Goal: Information Seeking & Learning: Learn about a topic

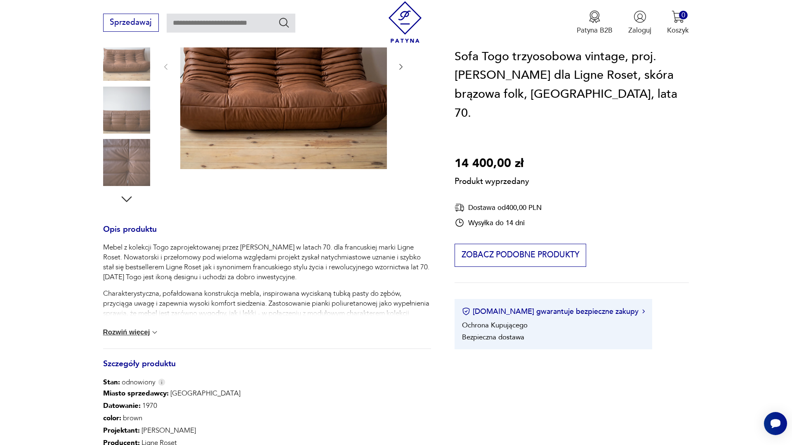
scroll to position [199, 0]
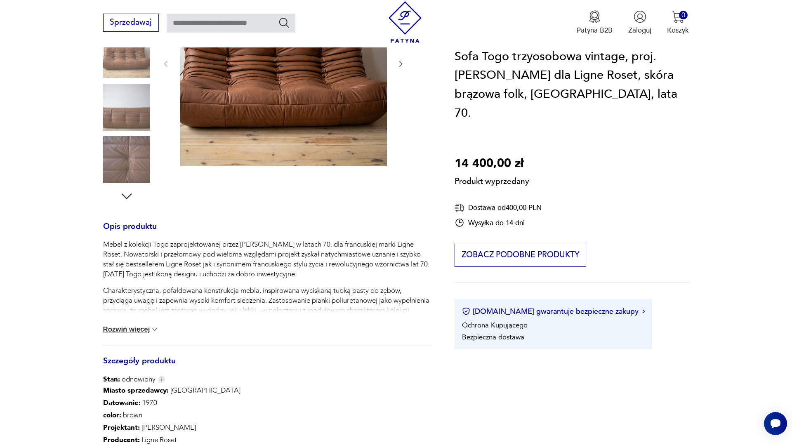
click at [197, 107] on div "Produkt wyprzedany Opis produktu Mebel z kolekcji Togo zaprojektowanej przez [P…" at bounding box center [267, 255] width 328 height 590
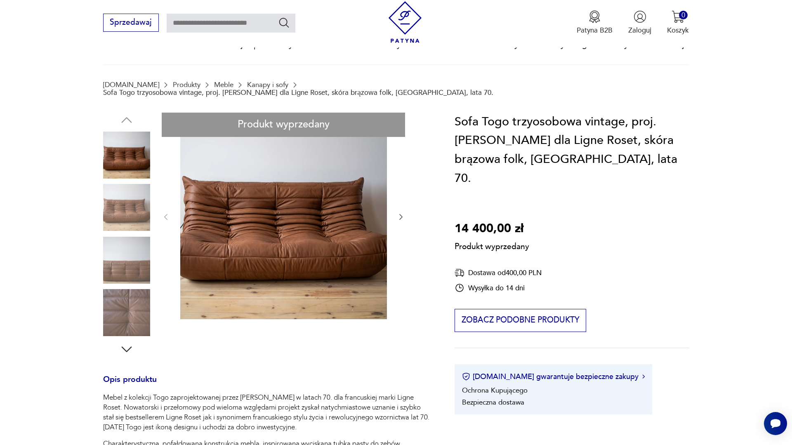
scroll to position [0, 0]
